Goal: Task Accomplishment & Management: Use online tool/utility

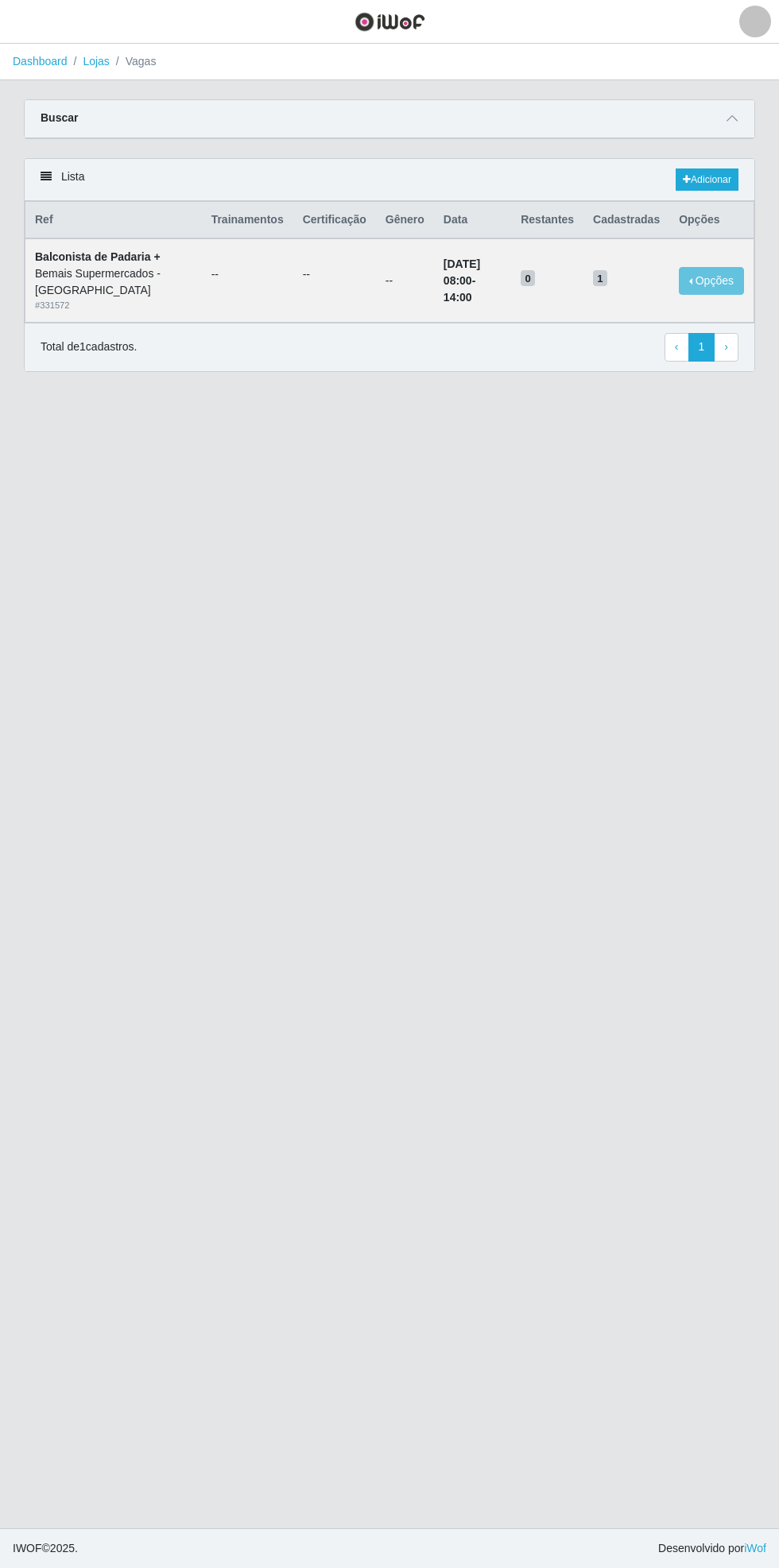
click at [730, 91] on main "Dashboard Lojas Vagas Carregando... Buscar Início em [DATE] Término em [DATE] F…" at bounding box center [389, 786] width 779 height 1485
click at [24, 26] on span "button" at bounding box center [20, 22] width 21 height 18
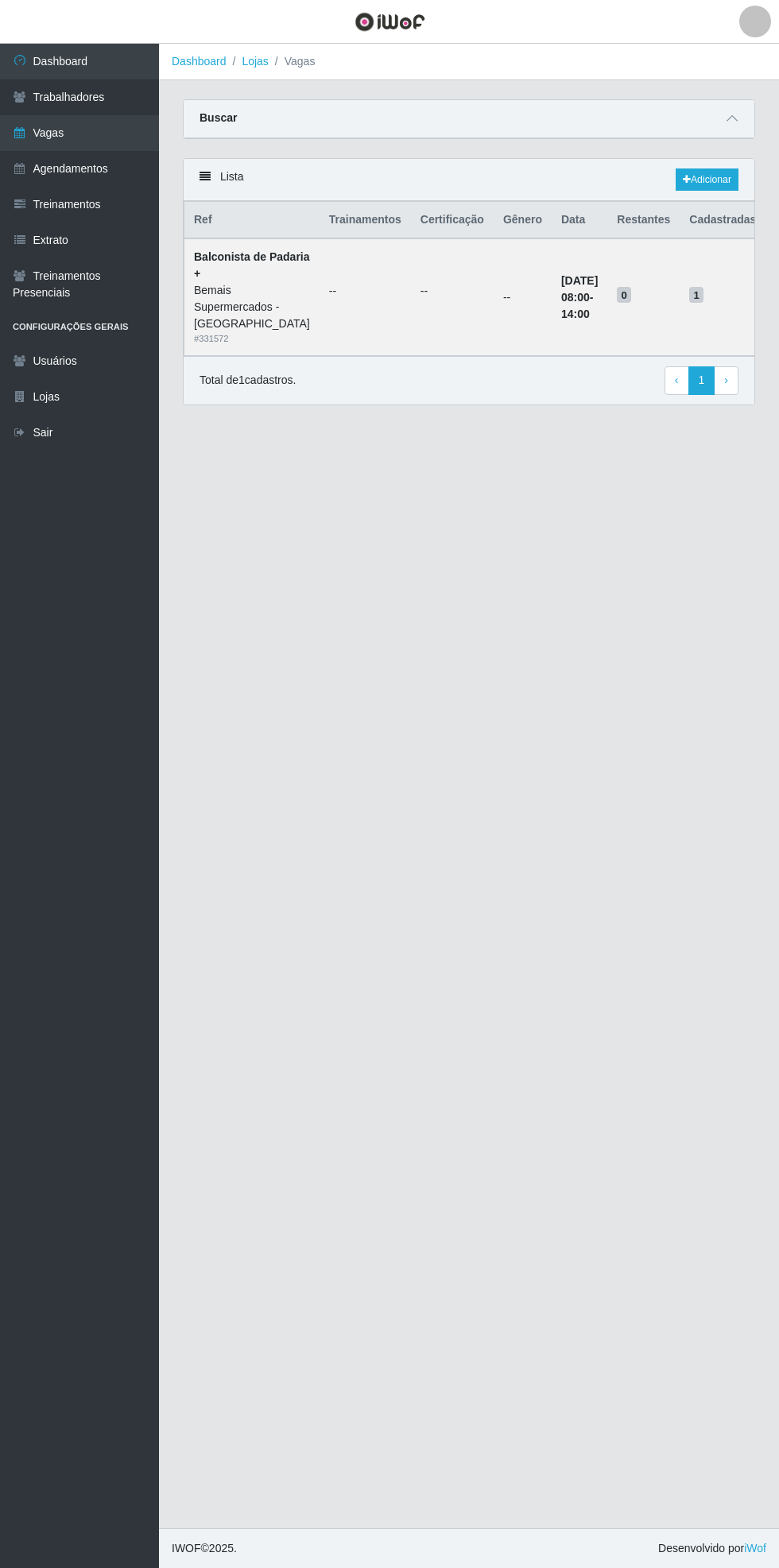
click at [80, 64] on link "Dashboard" at bounding box center [79, 61] width 159 height 36
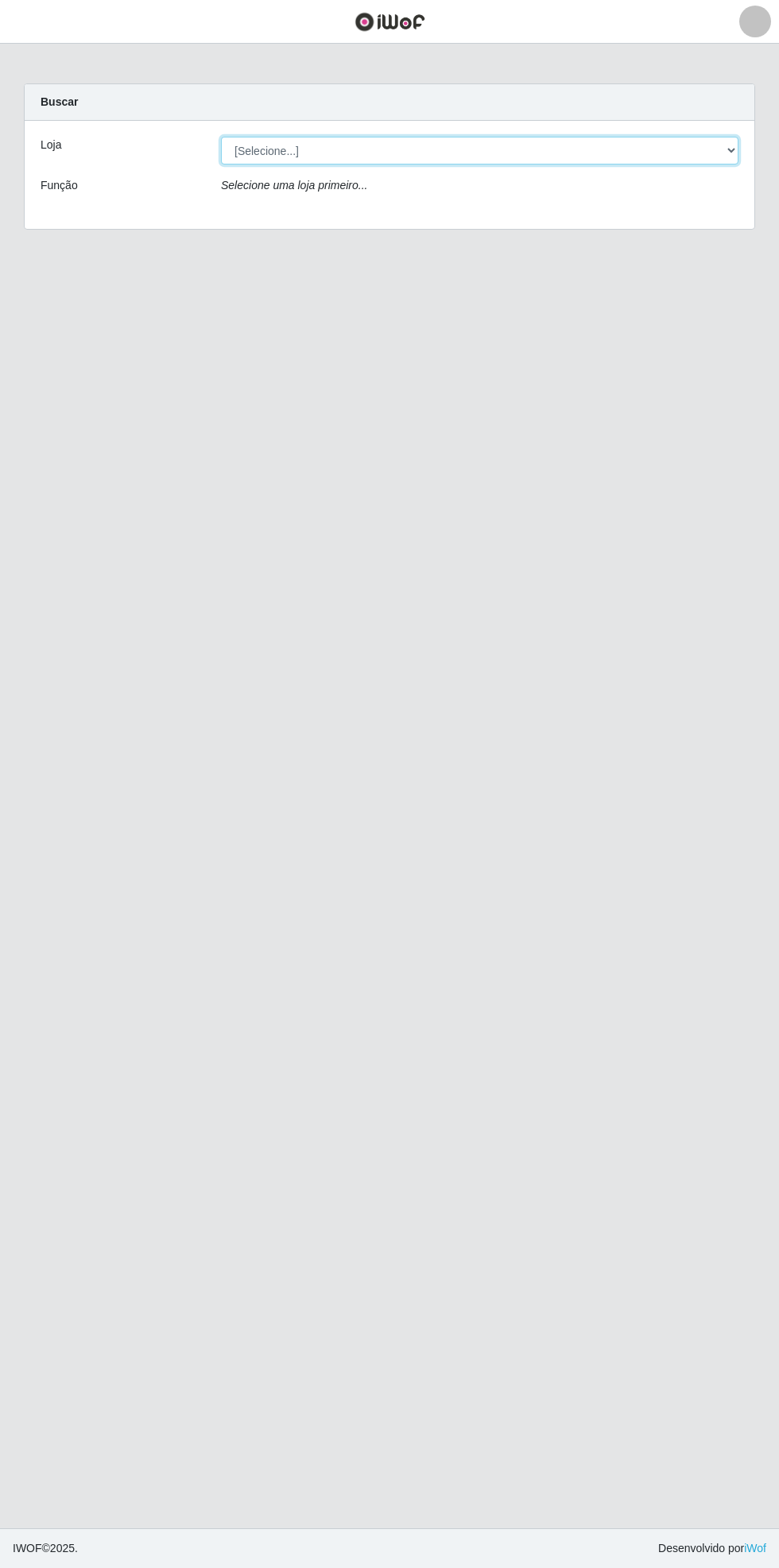
click at [736, 145] on select "[Selecione...] Bemais Supermercados - [GEOGRAPHIC_DATA]" at bounding box center [479, 150] width 517 height 28
select select "250"
click at [221, 136] on select "[Selecione...] Bemais Supermercados - [GEOGRAPHIC_DATA]" at bounding box center [479, 150] width 517 height 28
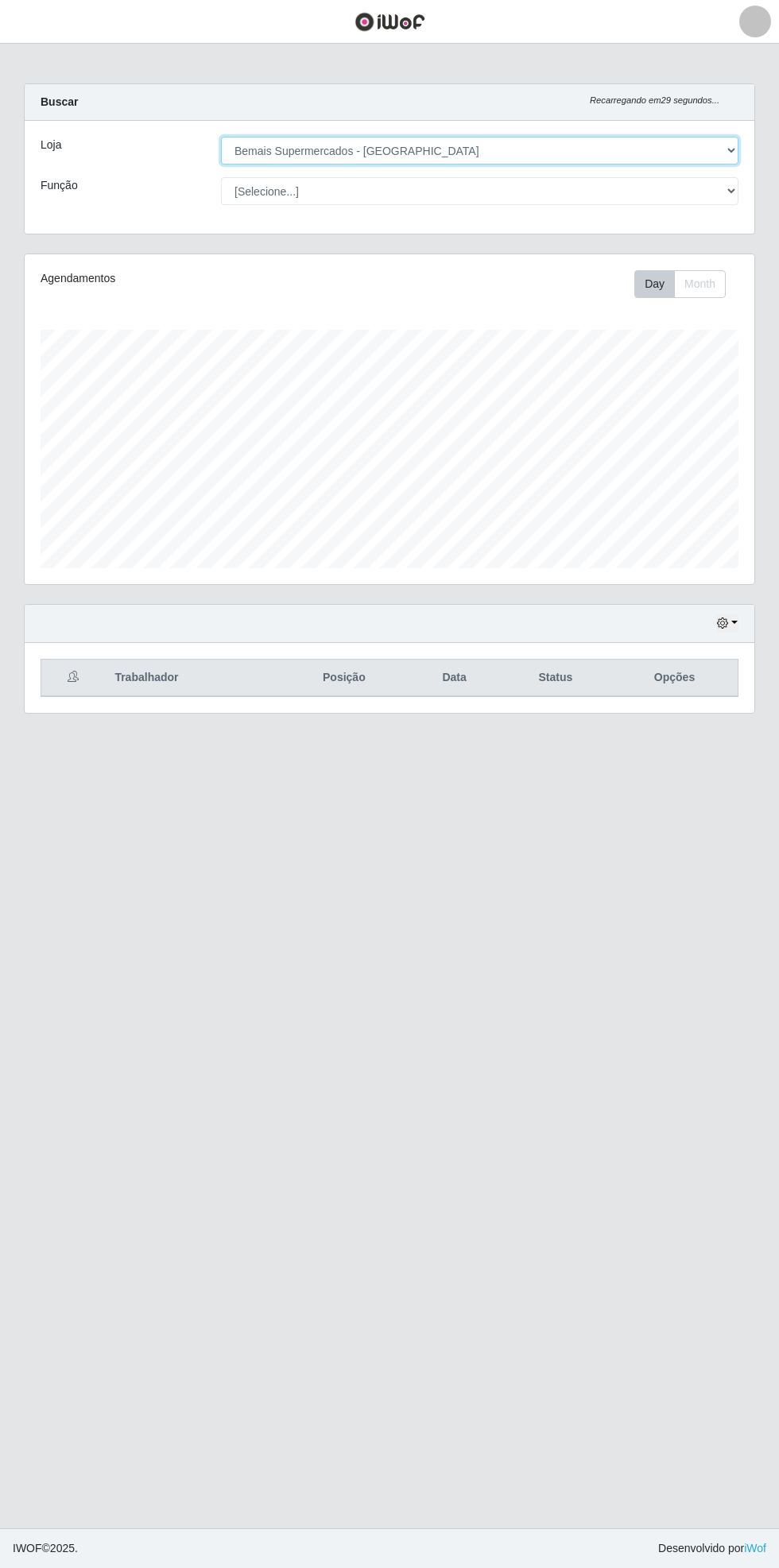
scroll to position [329, 730]
click at [735, 621] on button "button" at bounding box center [727, 623] width 22 height 18
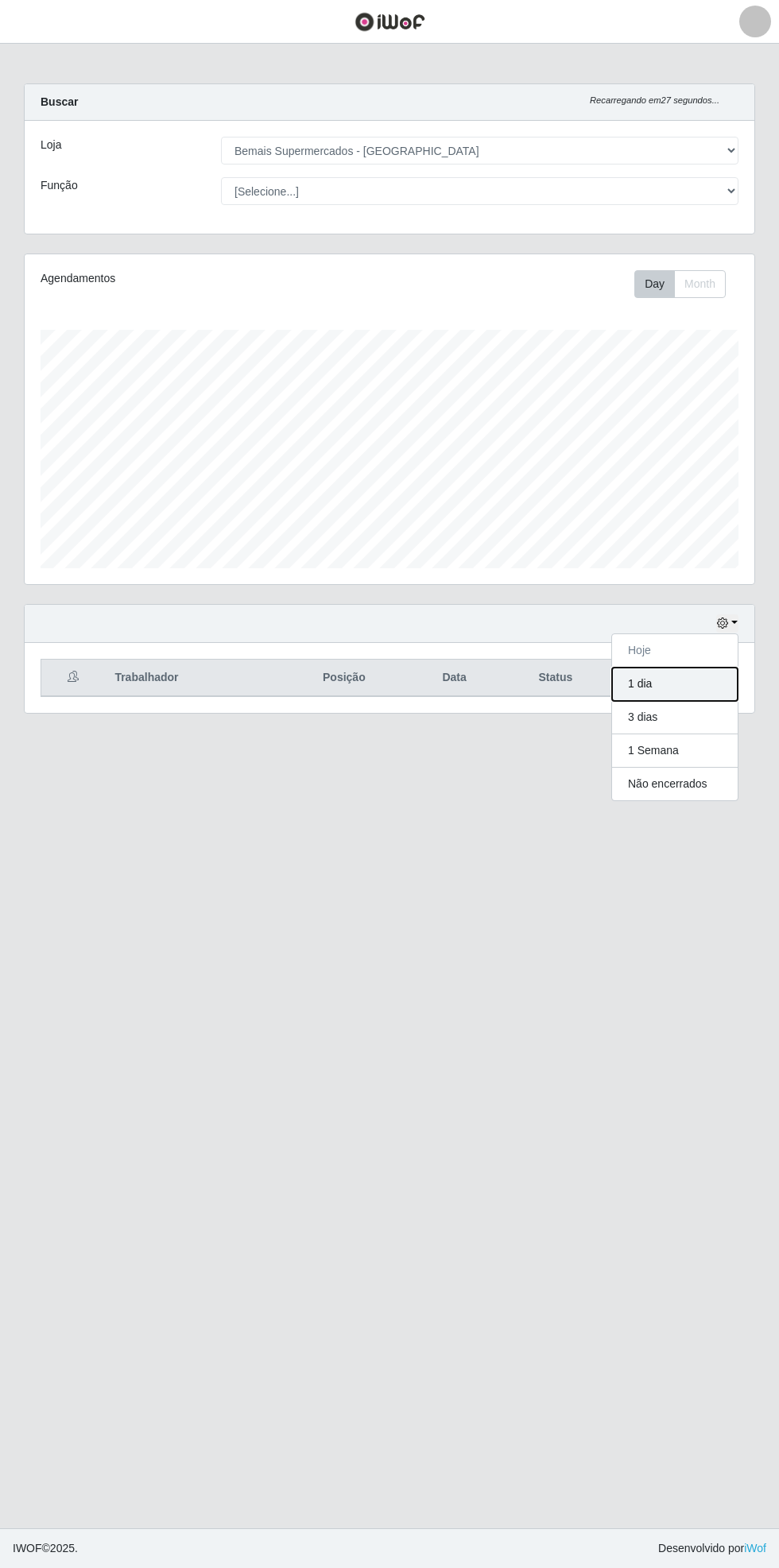
click at [699, 682] on button "1 dia" at bounding box center [675, 685] width 126 height 33
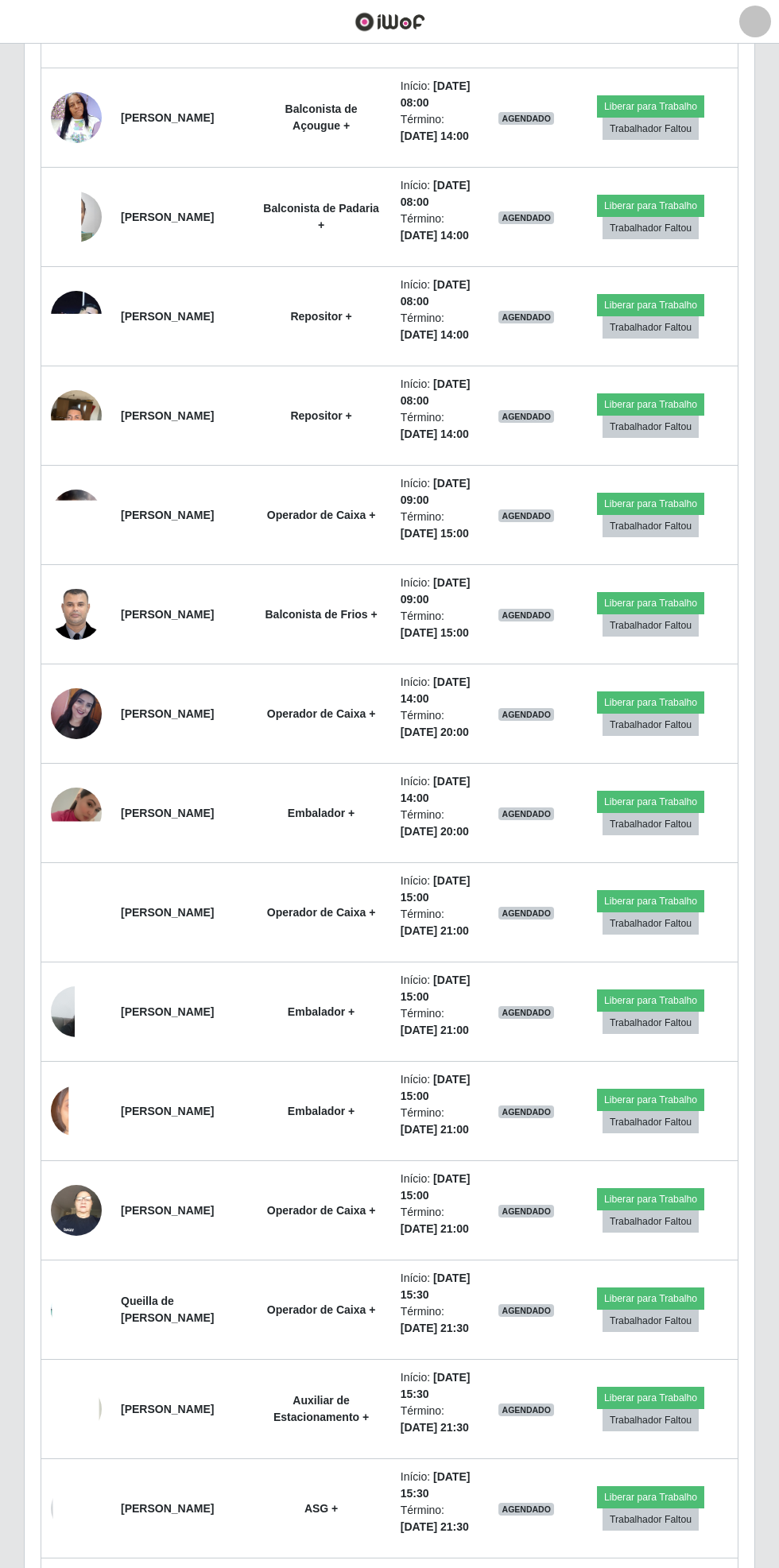
scroll to position [1323, 0]
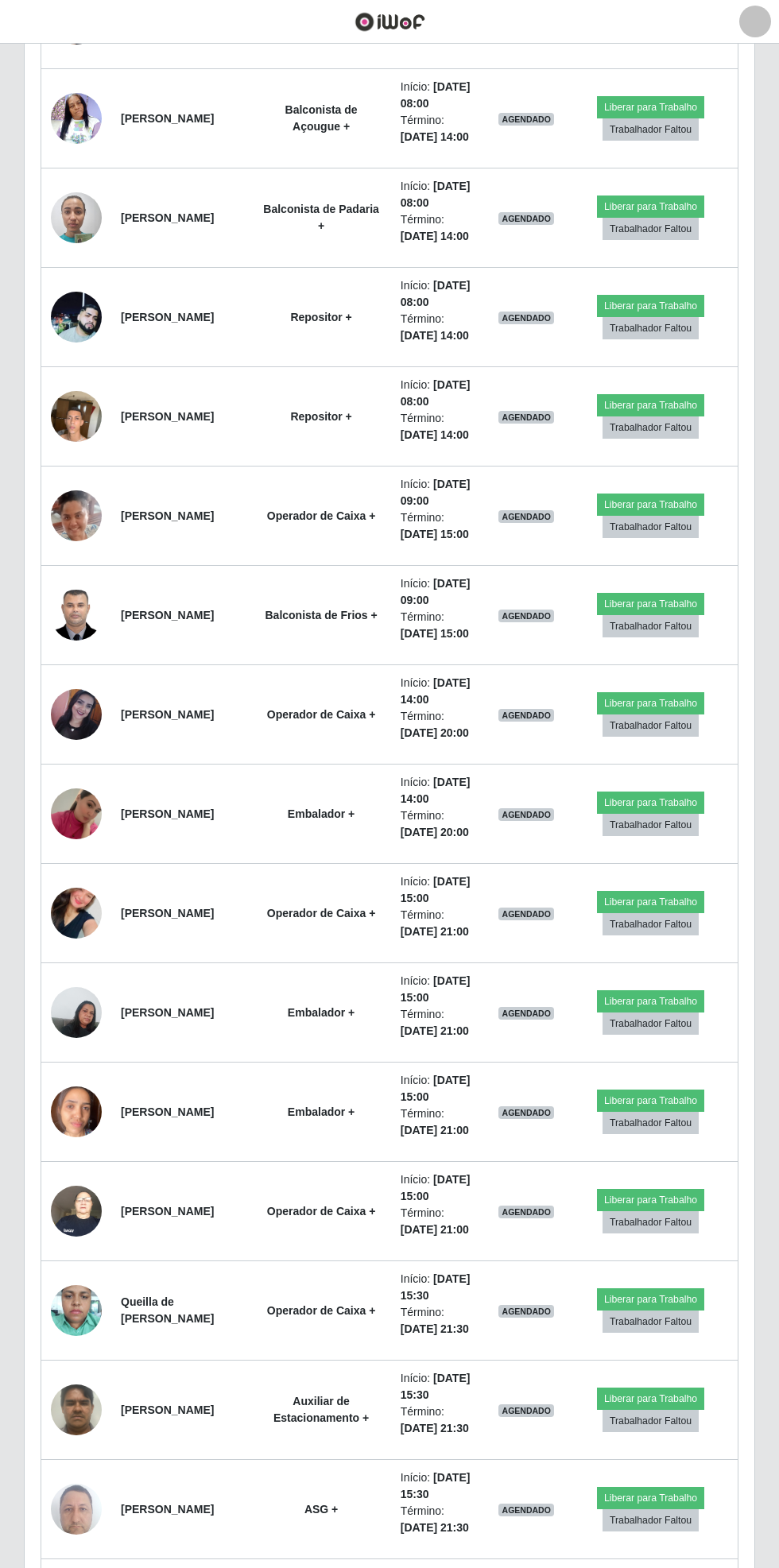
click at [312, 1122] on td "Embalador +" at bounding box center [321, 1112] width 139 height 100
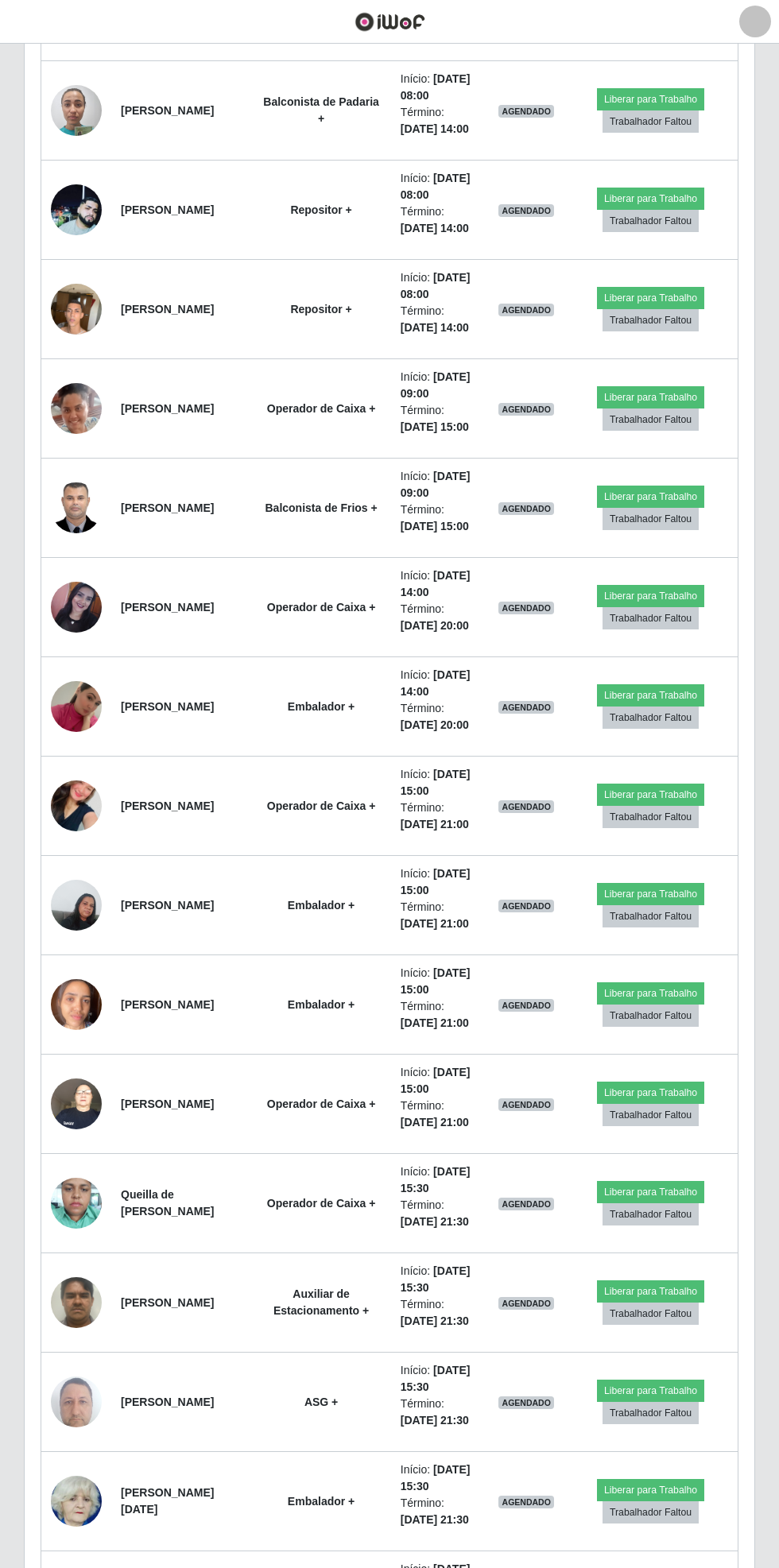
scroll to position [1582, 0]
